Goal: Task Accomplishment & Management: Use online tool/utility

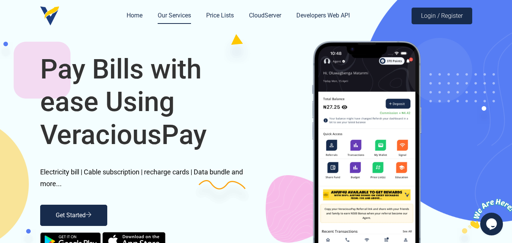
click at [164, 12] on link "Our Services" at bounding box center [174, 16] width 33 height 16
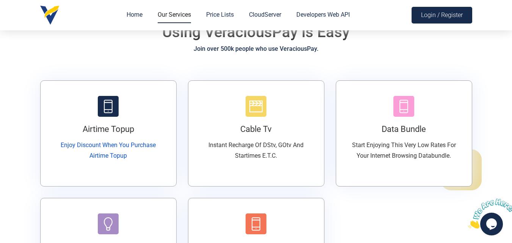
scroll to position [269, 0]
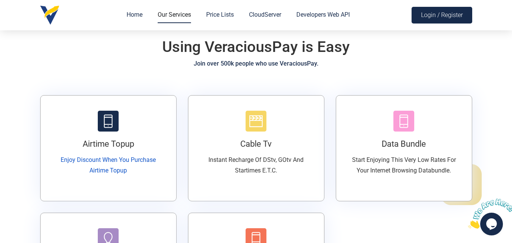
drag, startPoint x: 110, startPoint y: 133, endPoint x: 110, endPoint y: 129, distance: 4.2
click at [110, 133] on div "Airtime Topup Enjoy discount when you purchase airtime topup" at bounding box center [108, 148] width 136 height 106
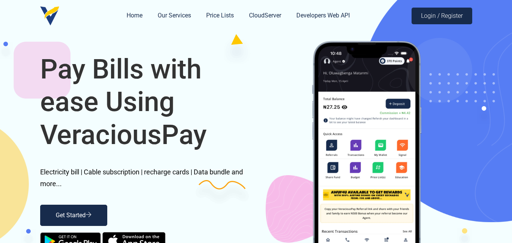
click at [155, 35] on div "Pay Bills with ease Using VeraciousPay Electricity bill | Cable subscription | …" at bounding box center [256, 140] width 512 height 281
click at [189, 18] on link "Our Services" at bounding box center [174, 16] width 33 height 16
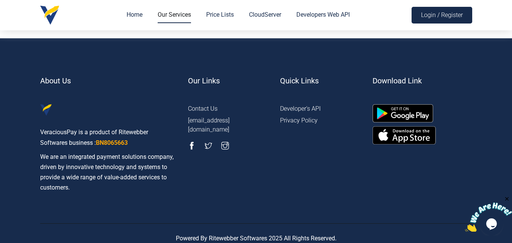
scroll to position [917, 0]
